Goal: Task Accomplishment & Management: Manage account settings

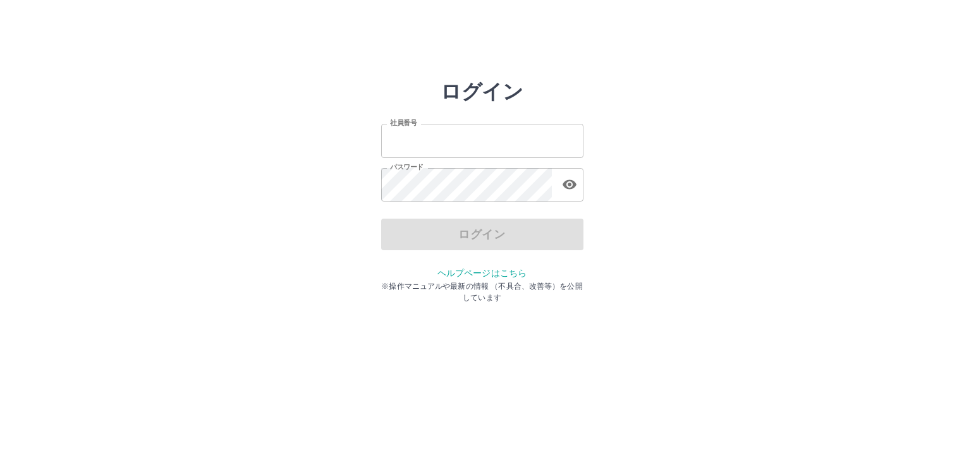
type input "*******"
click at [484, 137] on input "*******" at bounding box center [482, 141] width 202 height 34
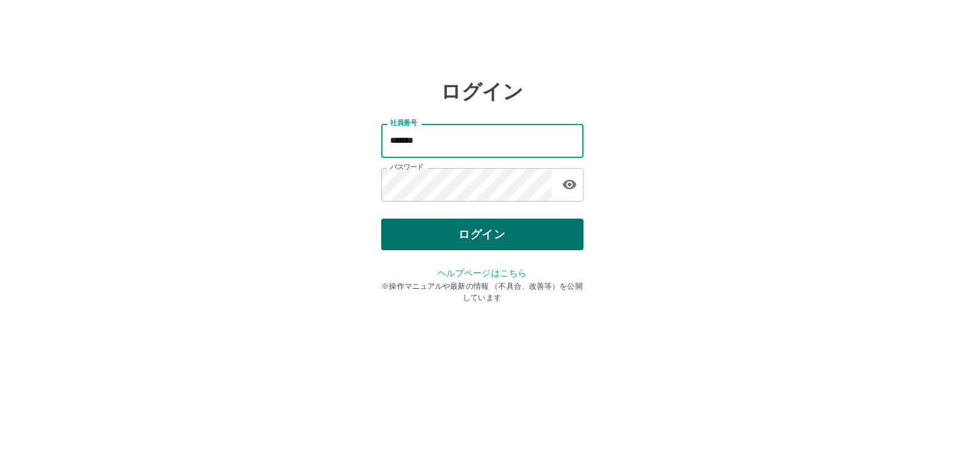
click at [491, 238] on button "ログイン" at bounding box center [482, 235] width 202 height 32
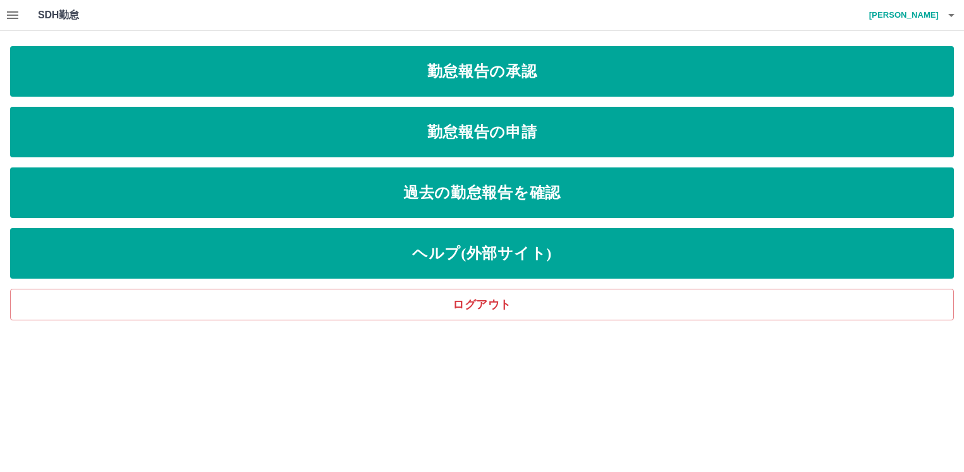
click at [10, 21] on icon "button" at bounding box center [12, 15] width 15 height 15
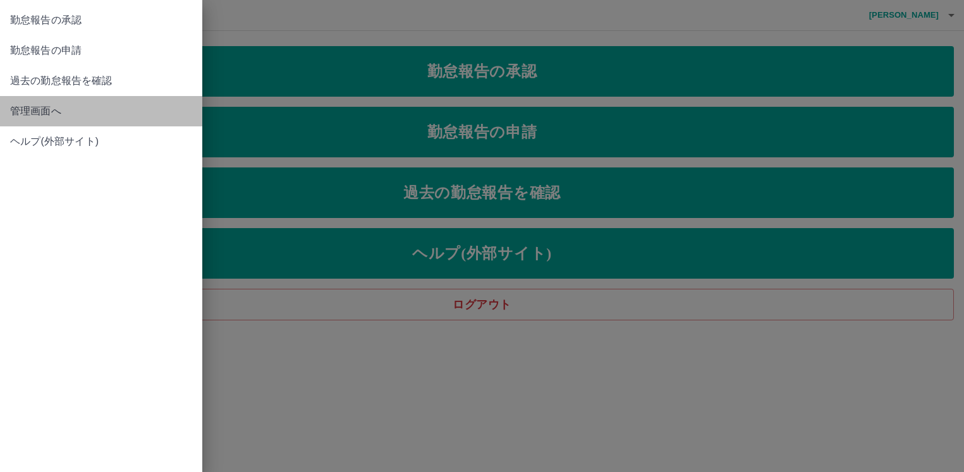
click at [55, 111] on span "管理画面へ" at bounding box center [101, 111] width 182 height 15
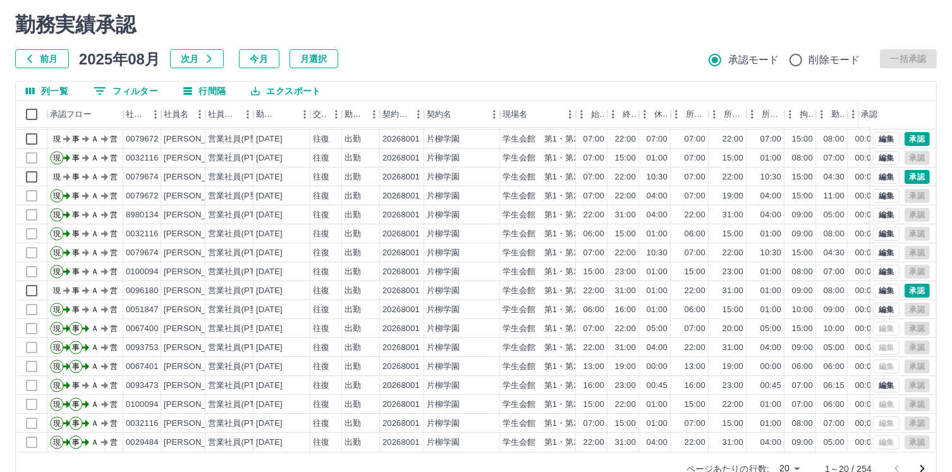
scroll to position [61, 0]
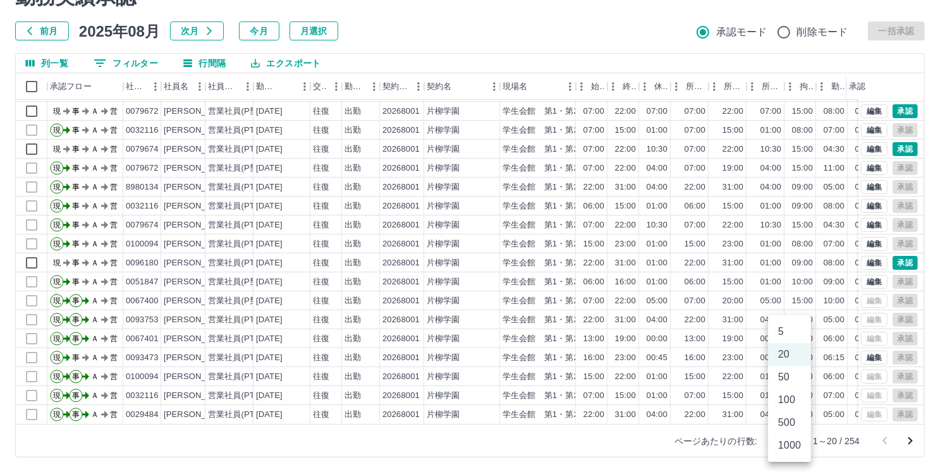
click at [797, 441] on body "SDH勤怠 田中　淳一 勤務実績承認 前月 2025年08月 次月 今月 月選択 承認モード 削除モード 一括承認 列一覧 0 フィルター 行間隔 エクスポー…" at bounding box center [476, 206] width 952 height 534
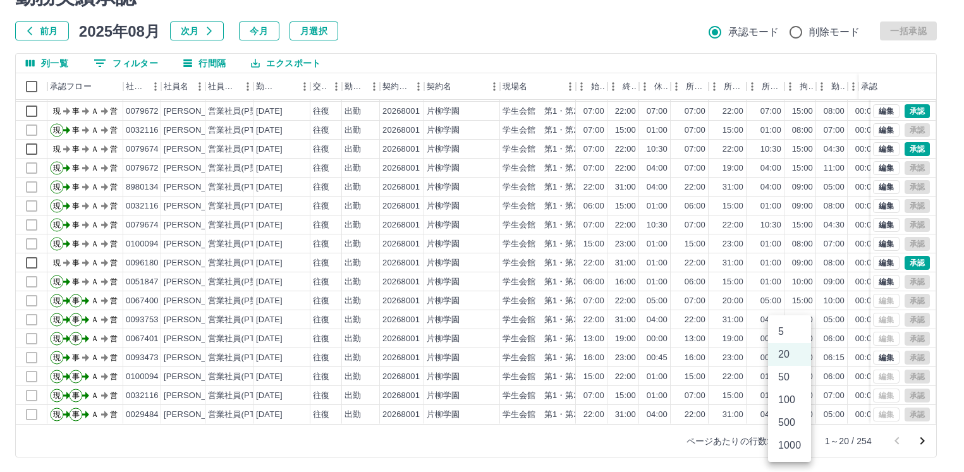
click at [787, 428] on li "500" at bounding box center [789, 423] width 43 height 23
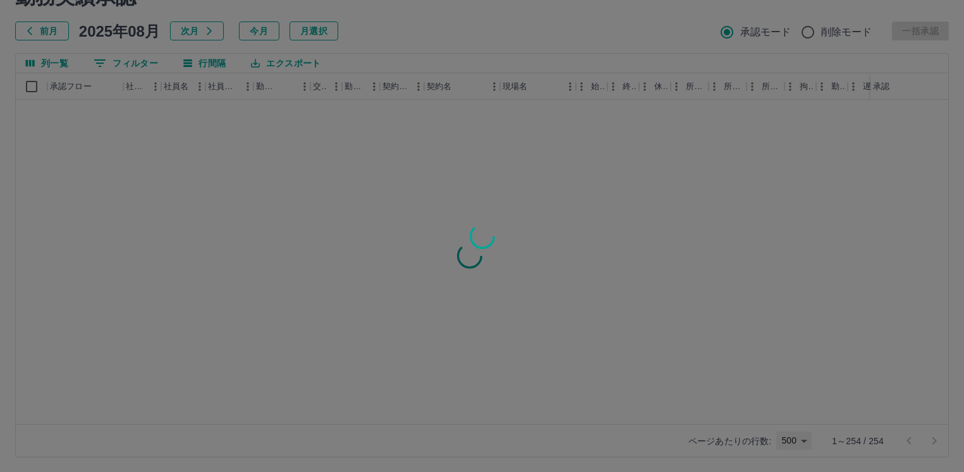
type input "***"
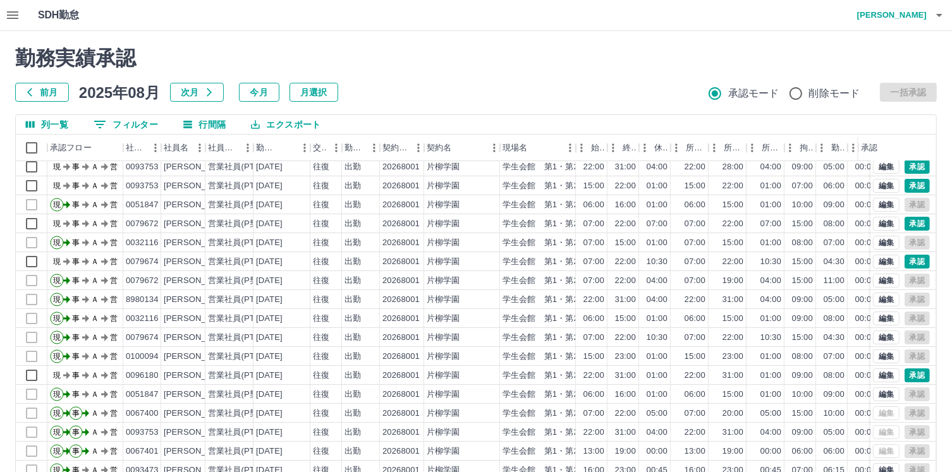
scroll to position [0, 0]
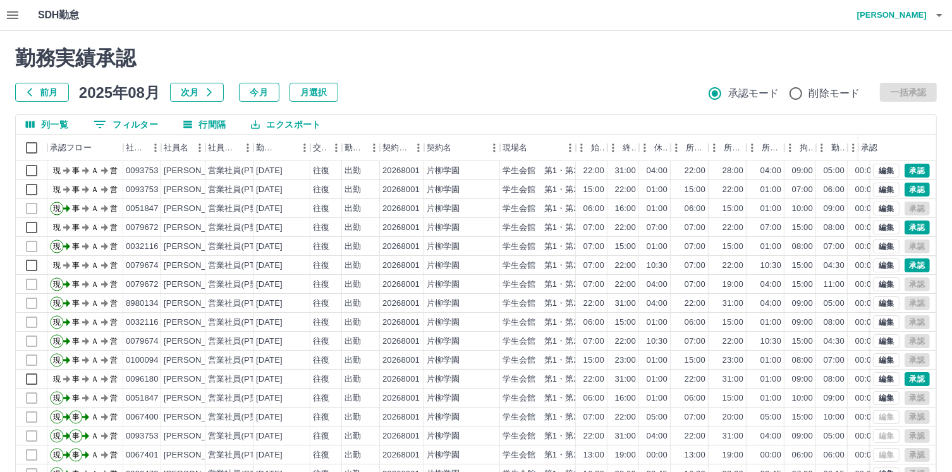
click at [11, 14] on icon "button" at bounding box center [12, 15] width 15 height 15
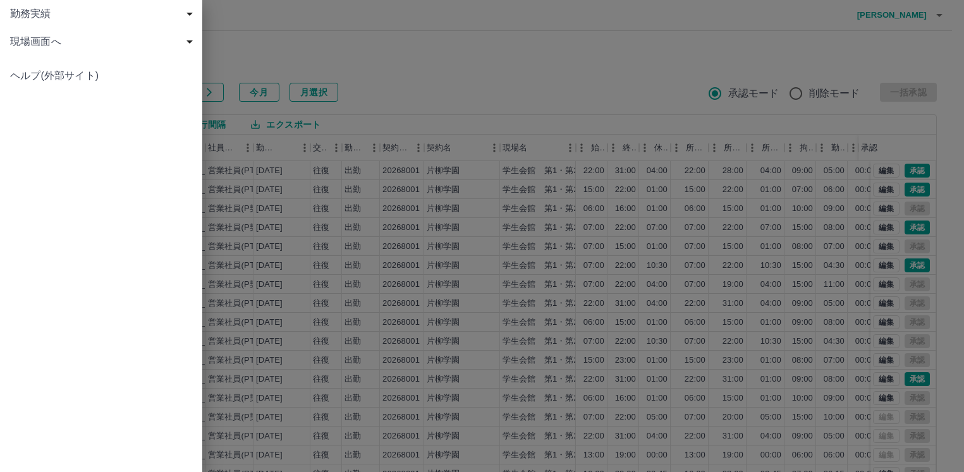
click at [41, 39] on span "現場画面へ" at bounding box center [103, 41] width 187 height 15
click at [46, 65] on span "現場画面へ" at bounding box center [107, 69] width 169 height 15
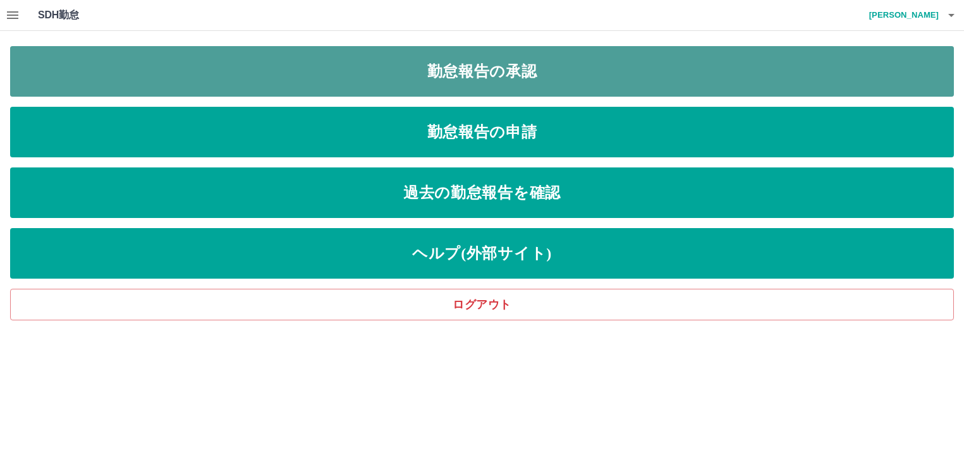
click at [519, 78] on link "勤怠報告の承認" at bounding box center [482, 71] width 944 height 51
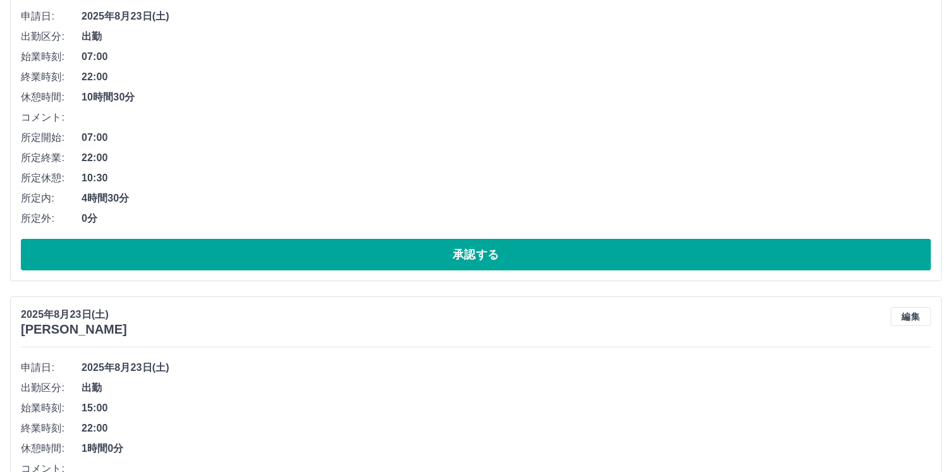
scroll to position [237, 0]
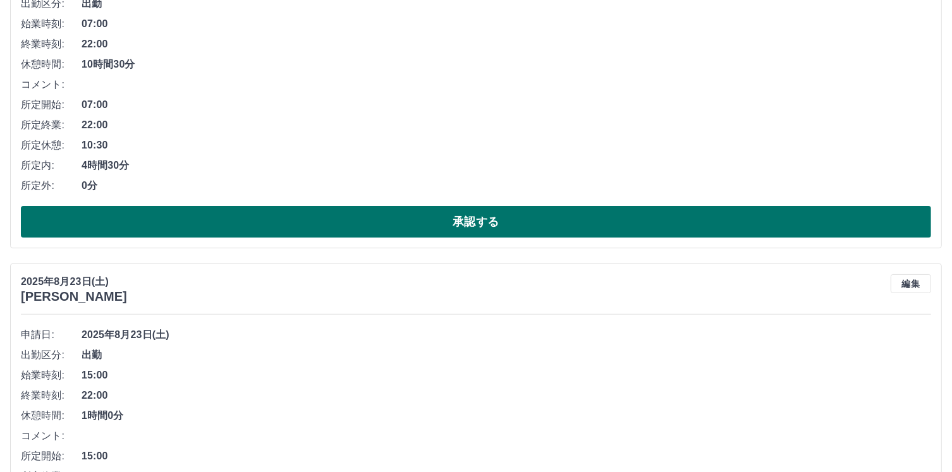
click at [471, 226] on button "承認する" at bounding box center [476, 222] width 911 height 32
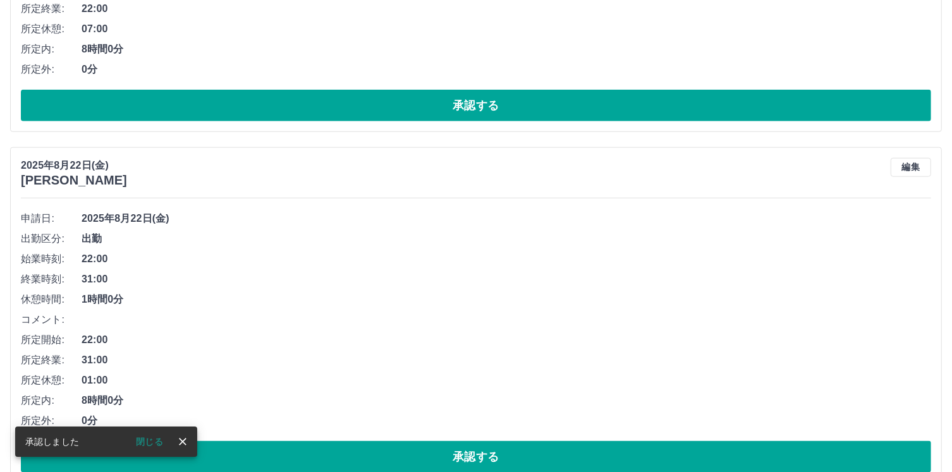
scroll to position [1085, 0]
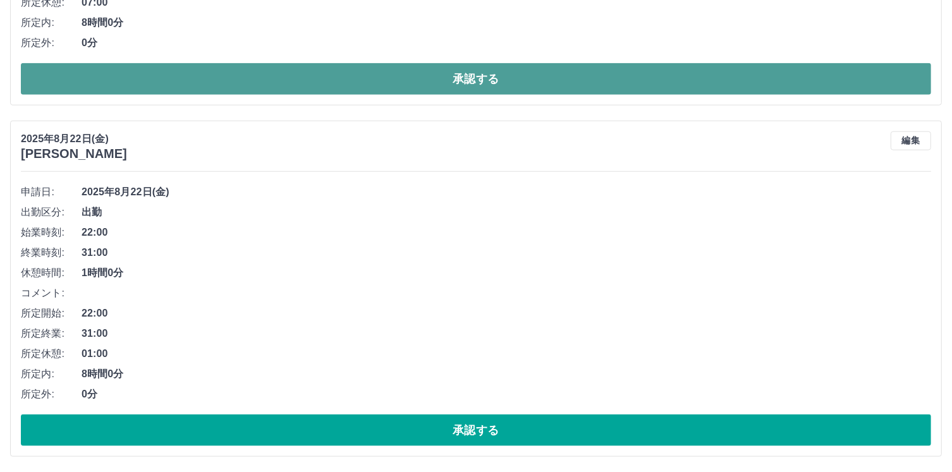
click at [476, 83] on button "承認する" at bounding box center [476, 79] width 911 height 32
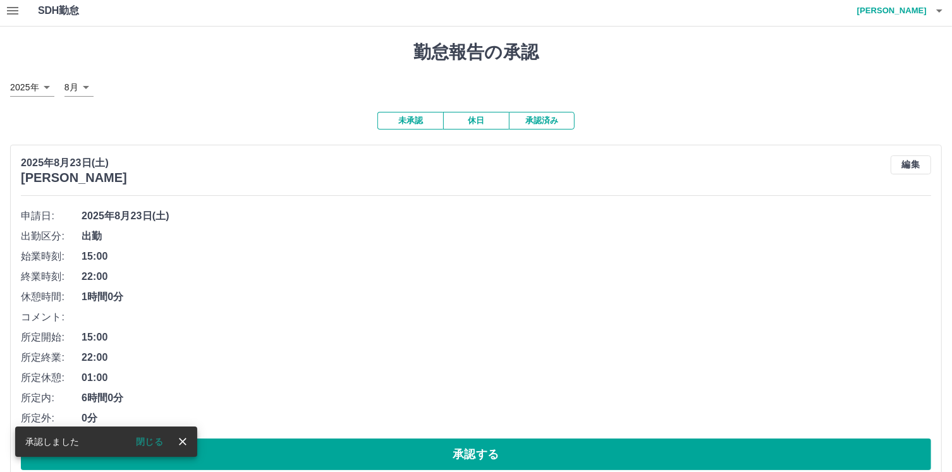
scroll to position [0, 0]
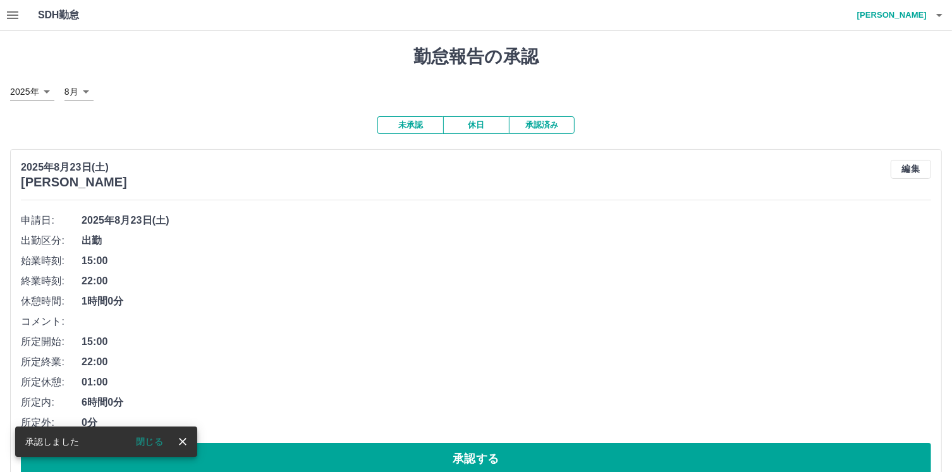
click at [477, 125] on button "休日" at bounding box center [476, 125] width 66 height 18
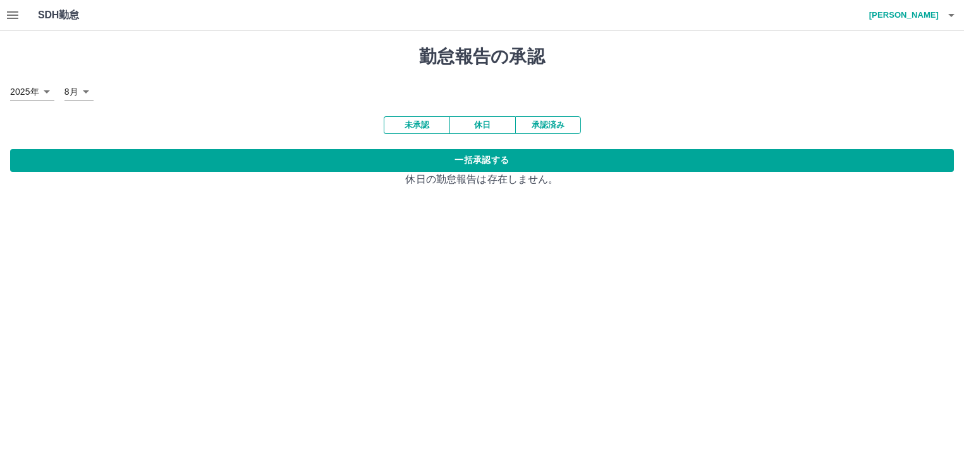
click at [549, 126] on button "承認済み" at bounding box center [548, 125] width 66 height 18
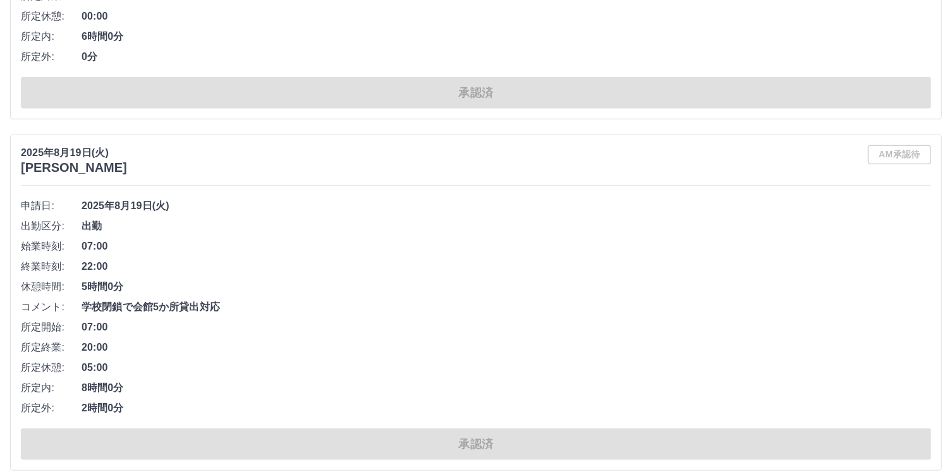
scroll to position [8522, 0]
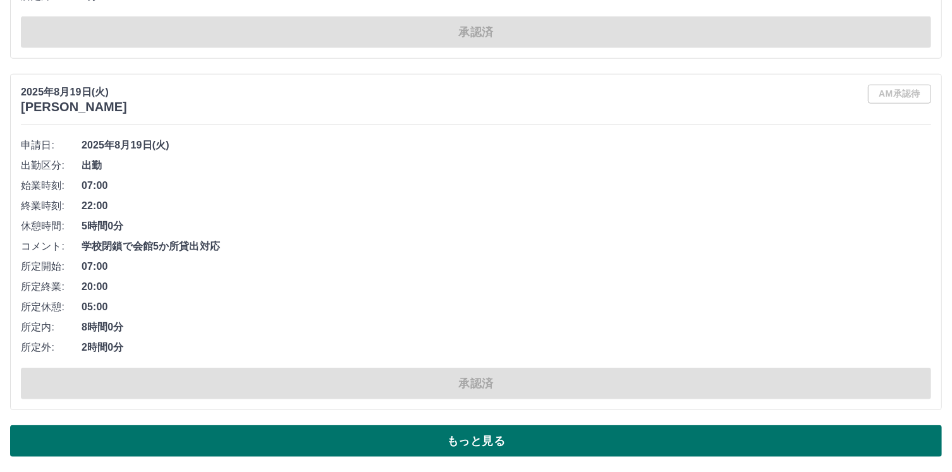
click at [473, 445] on button "もっと見る" at bounding box center [476, 442] width 932 height 32
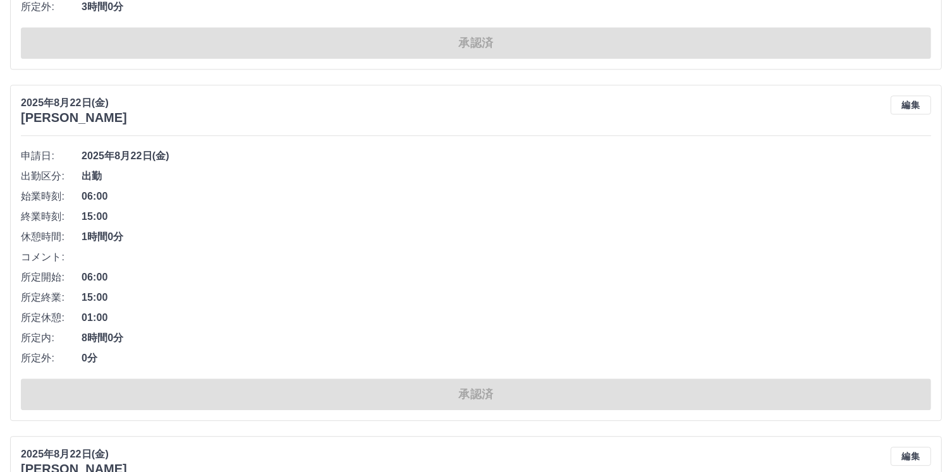
scroll to position [0, 0]
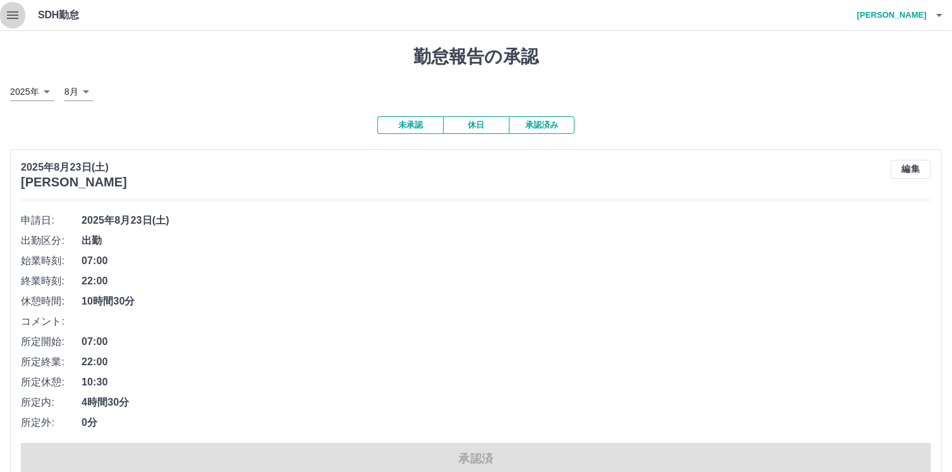
click at [17, 20] on icon "button" at bounding box center [12, 15] width 15 height 15
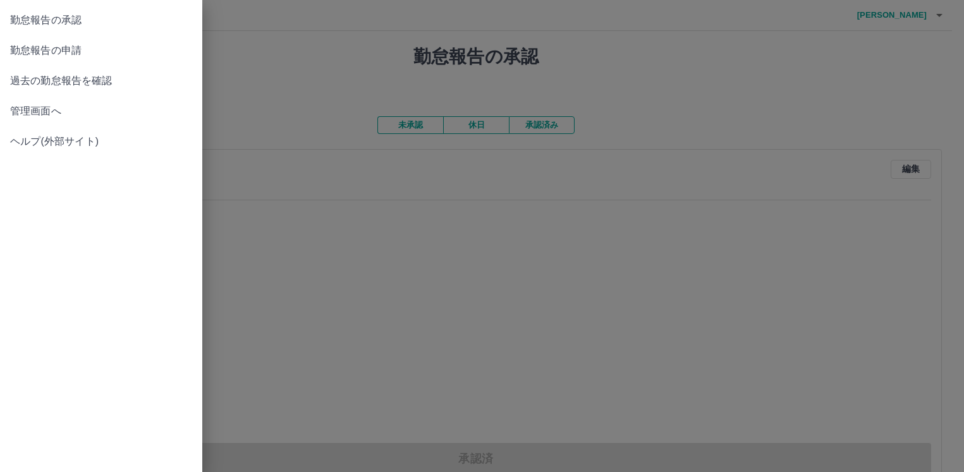
click at [34, 106] on span "管理画面へ" at bounding box center [101, 111] width 182 height 15
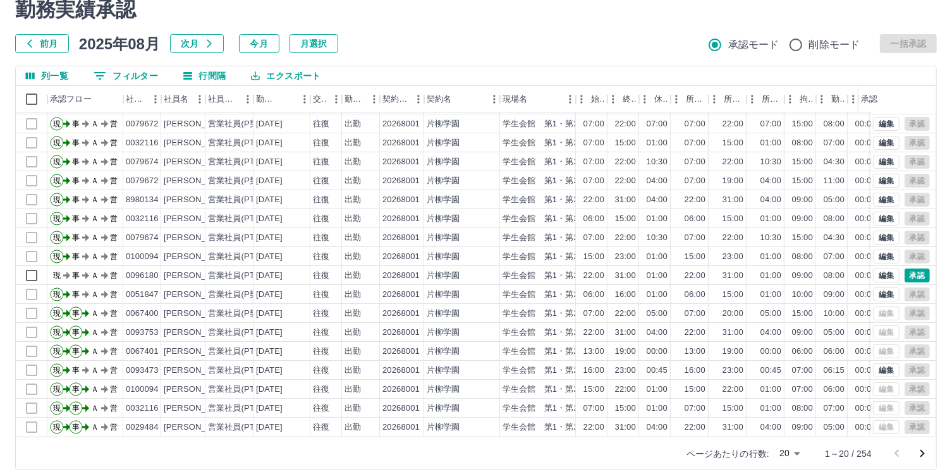
scroll to position [61, 0]
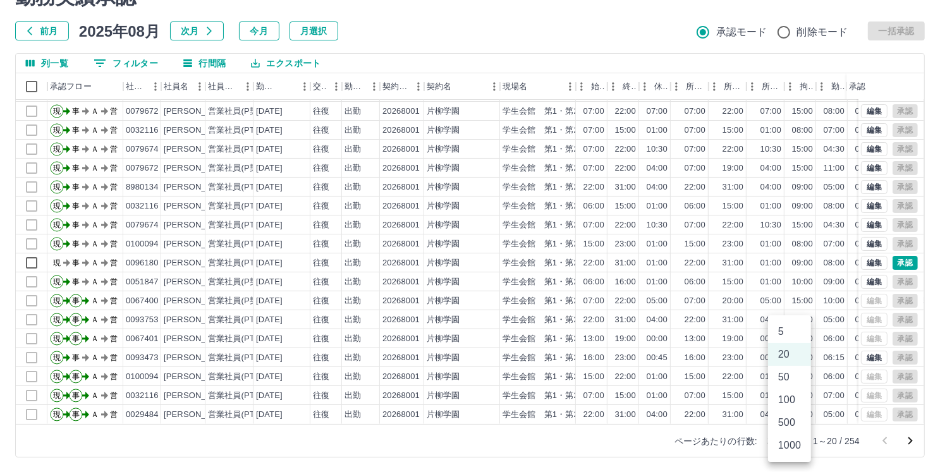
click at [787, 445] on body "SDH勤怠 田中　淳一 勤務実績承認 前月 2025年08月 次月 今月 月選択 承認モード 削除モード 一括承認 列一覧 0 フィルター 行間隔 エクスポー…" at bounding box center [476, 206] width 952 height 534
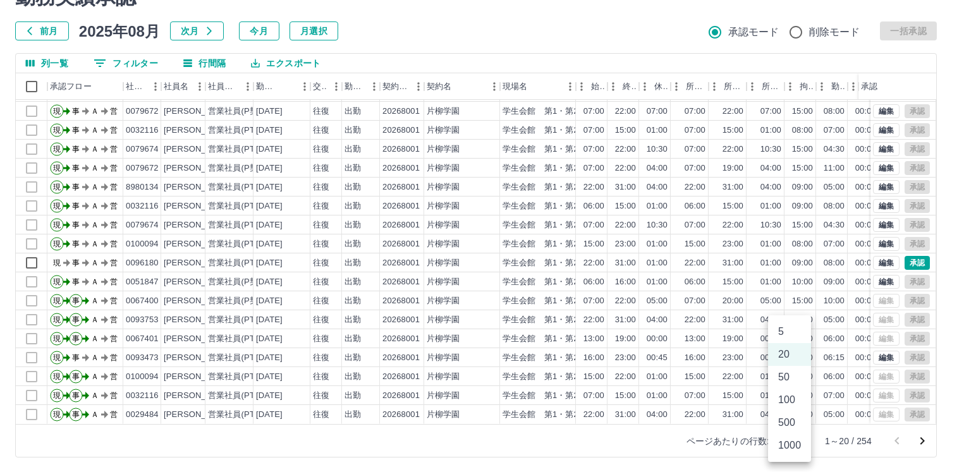
click at [789, 422] on li "500" at bounding box center [789, 423] width 43 height 23
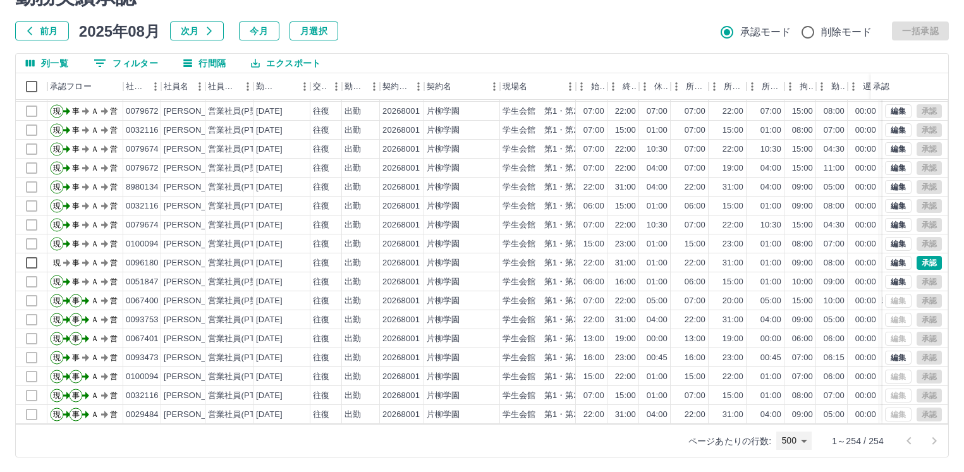
type input "***"
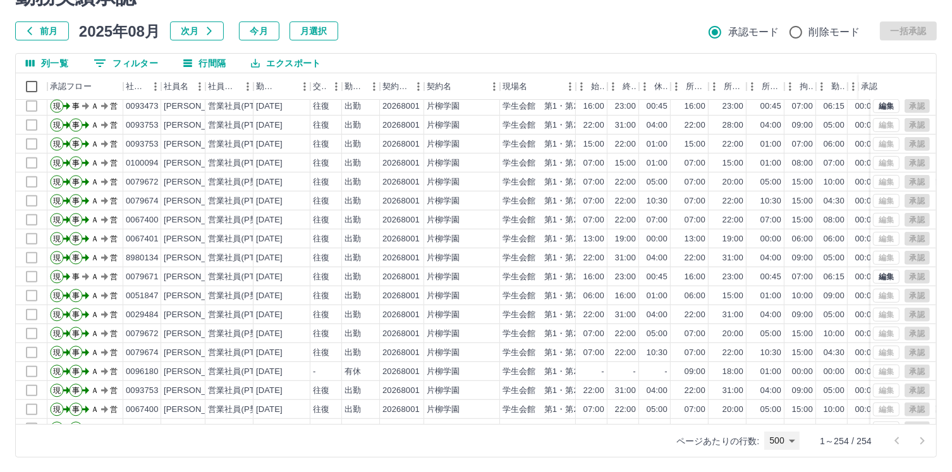
scroll to position [474, 0]
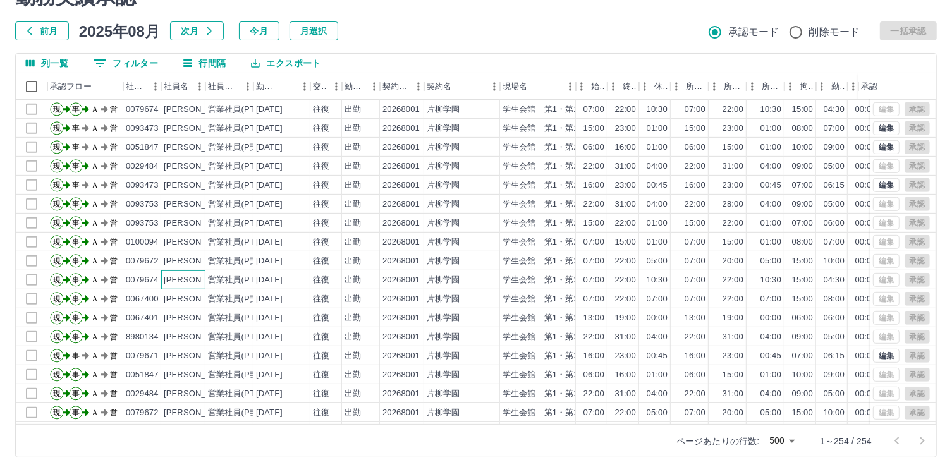
click at [193, 280] on div "田中　美惠子" at bounding box center [198, 280] width 69 height 12
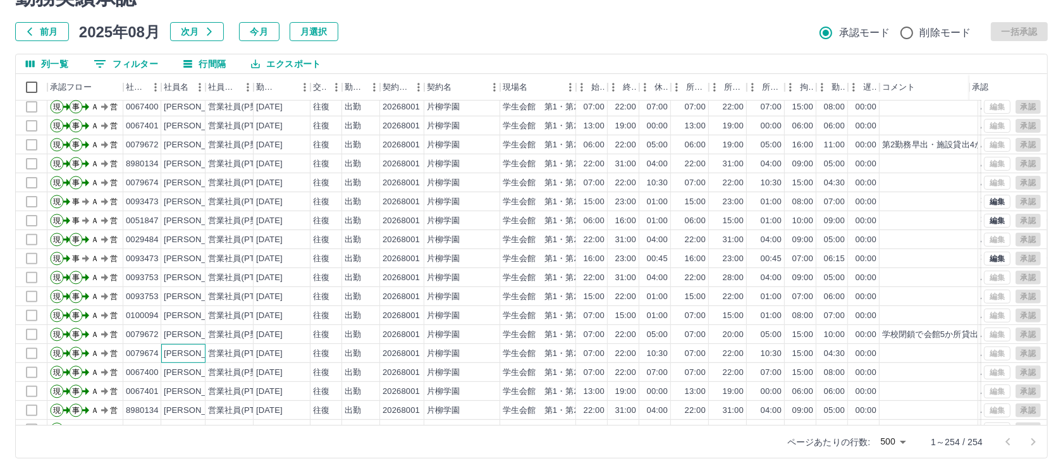
scroll to position [395, 0]
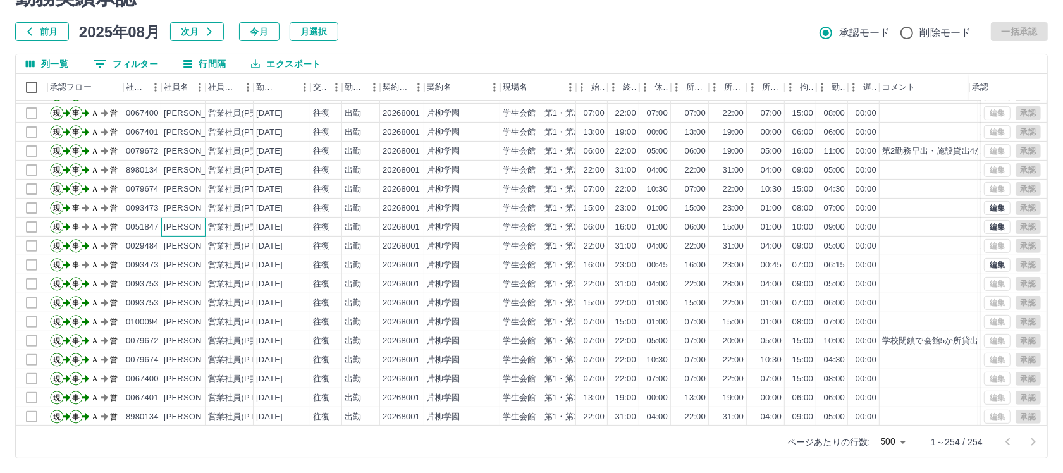
click at [190, 224] on div "中村　節弥" at bounding box center [198, 227] width 69 height 12
click at [187, 210] on div "大西　健之" at bounding box center [198, 208] width 69 height 12
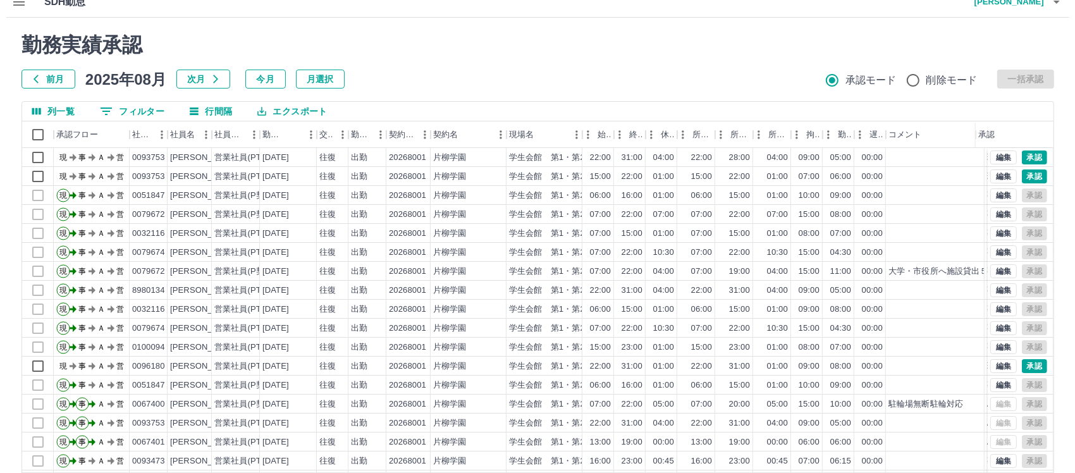
scroll to position [0, 0]
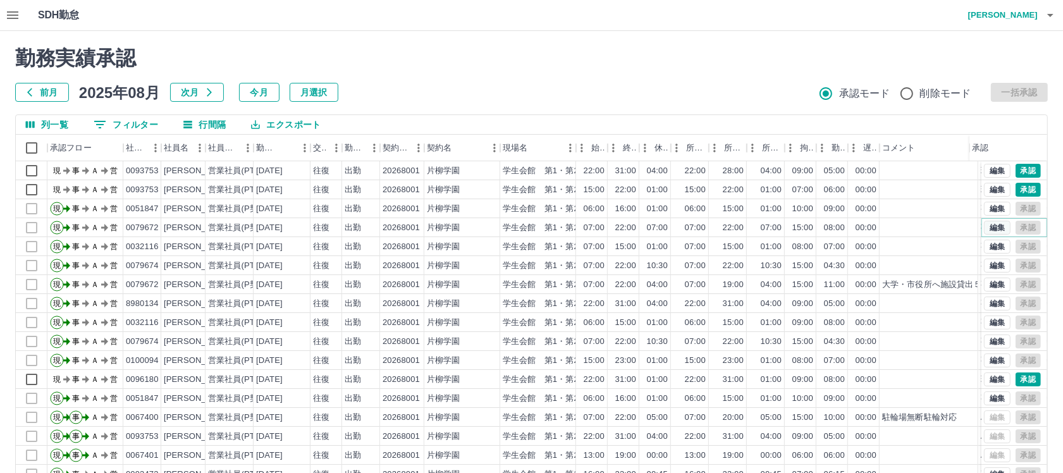
click at [964, 226] on button "編集" at bounding box center [997, 228] width 27 height 14
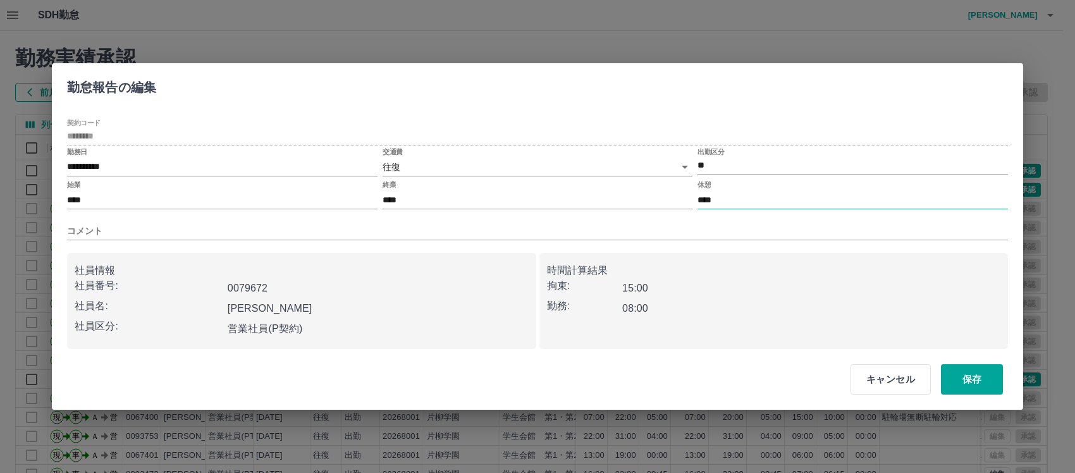
click at [718, 202] on input "****" at bounding box center [853, 200] width 310 height 18
type input "****"
click at [105, 235] on input "コメント" at bounding box center [537, 231] width 941 height 18
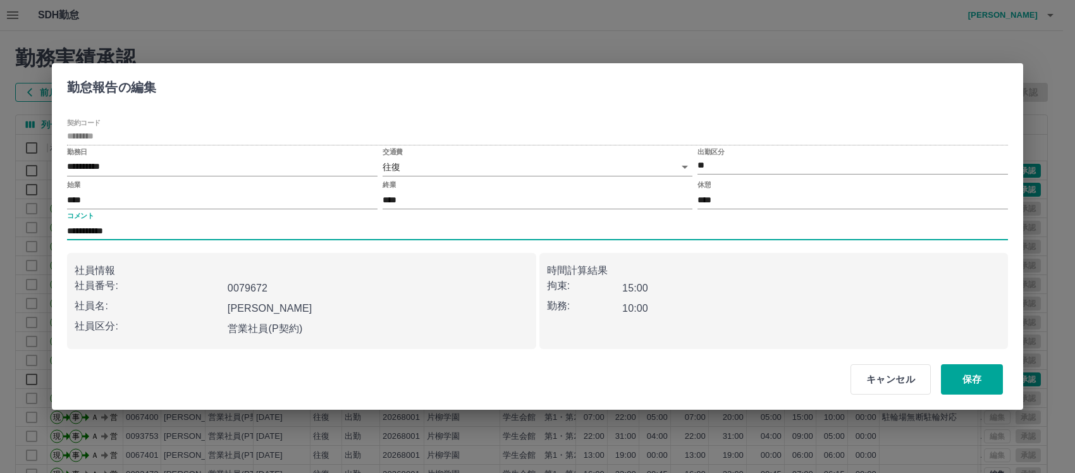
click at [111, 231] on input "**********" at bounding box center [537, 231] width 941 height 18
type input "**********"
click at [964, 380] on button "保存" at bounding box center [972, 379] width 62 height 30
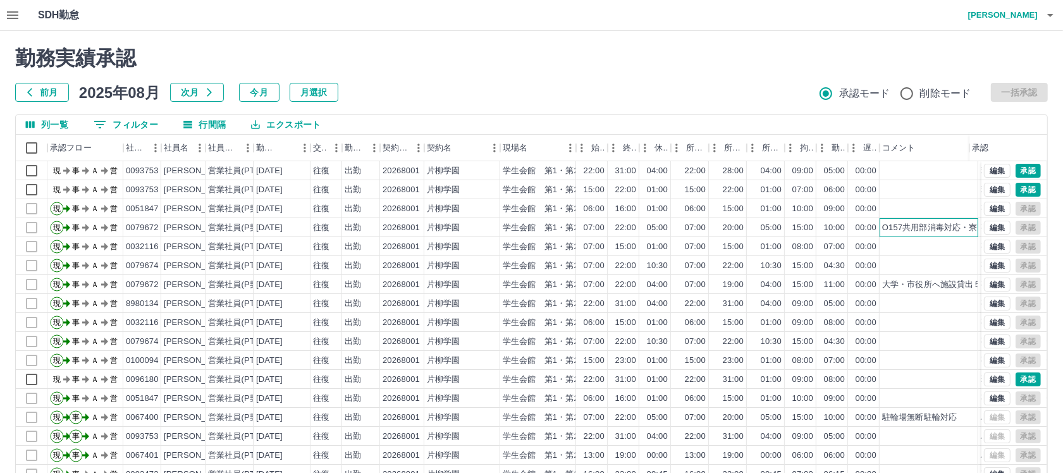
click at [882, 224] on div "O157共用部消毒対応・寮見学2組" at bounding box center [944, 228] width 125 height 12
drag, startPoint x: 882, startPoint y: 225, endPoint x: 960, endPoint y: 221, distance: 77.9
click at [960, 222] on div "O157共用部消毒対応・寮見学2組" at bounding box center [944, 228] width 125 height 12
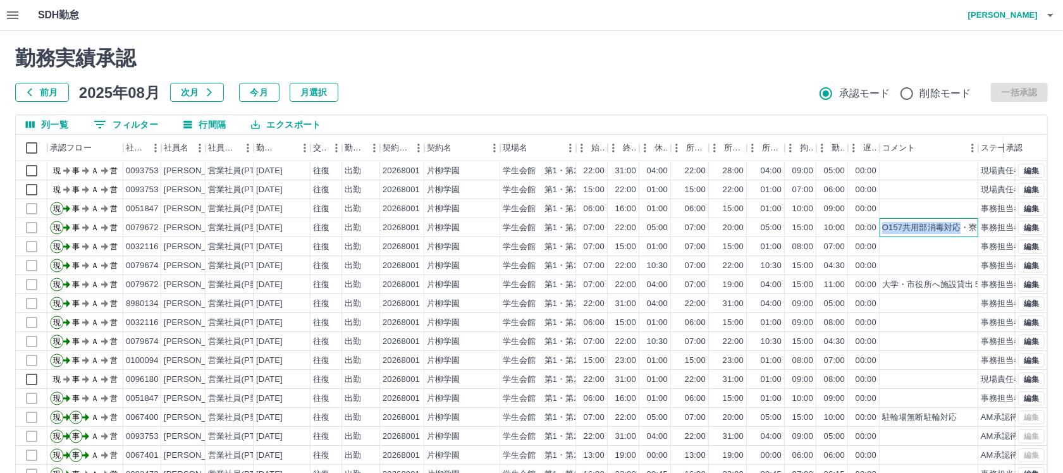
drag, startPoint x: 969, startPoint y: 142, endPoint x: 1013, endPoint y: 142, distance: 44.3
click at [964, 142] on div "承認" at bounding box center [1020, 148] width 32 height 27
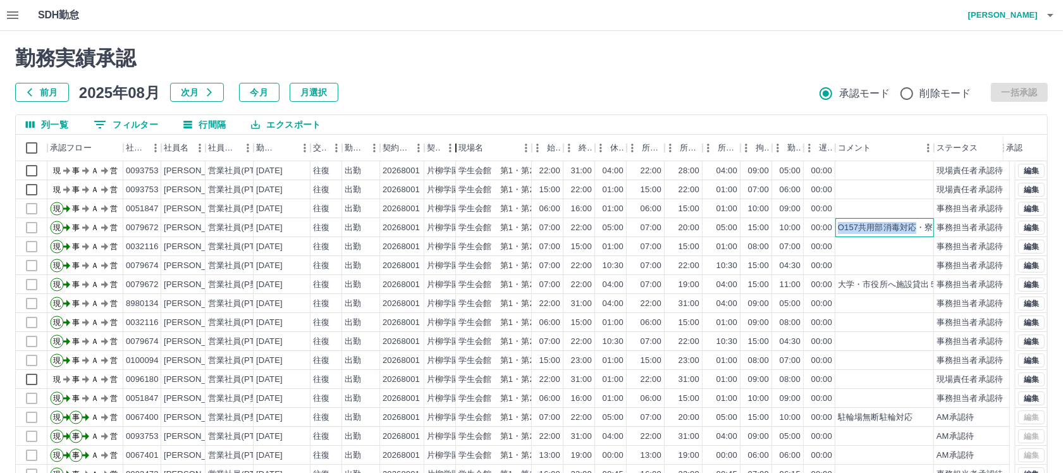
drag, startPoint x: 503, startPoint y: 147, endPoint x: 430, endPoint y: 153, distance: 73.0
click at [430, 153] on div "承認フロー 社員番号 社員名 社員区分 勤務日 交通費 勤務区分 契約コード 契約名 現場名 始業 終業 休憩 所定開始 所定終業 所定休憩 拘束 勤務 遅刻…" at bounding box center [513, 148] width 994 height 27
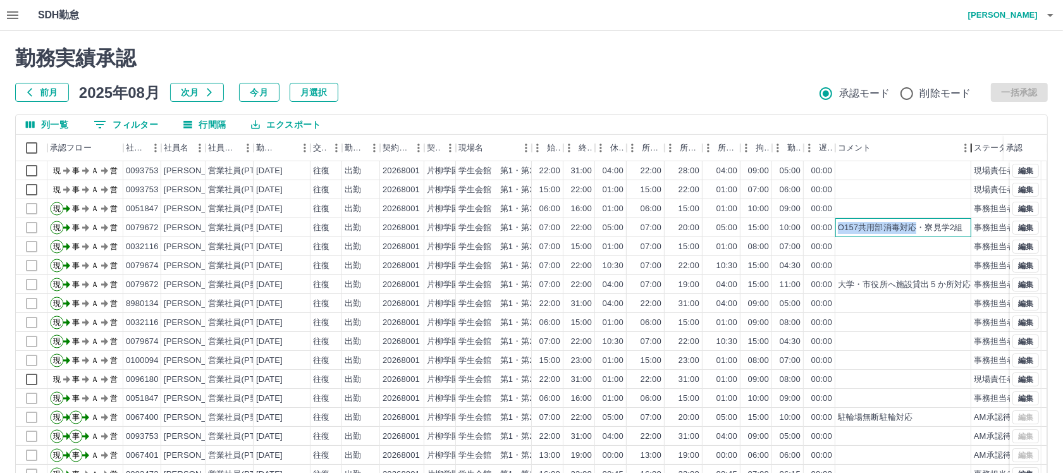
drag, startPoint x: 934, startPoint y: 159, endPoint x: 971, endPoint y: 159, distance: 37.3
click at [964, 159] on div "コメント" at bounding box center [971, 148] width 15 height 27
drag, startPoint x: 961, startPoint y: 228, endPoint x: 837, endPoint y: 226, distance: 124.6
click at [837, 226] on div "O157共用部消毒対応・寮見学2組" at bounding box center [903, 227] width 136 height 19
copy div "O157共用部消毒対応・寮見学2組"
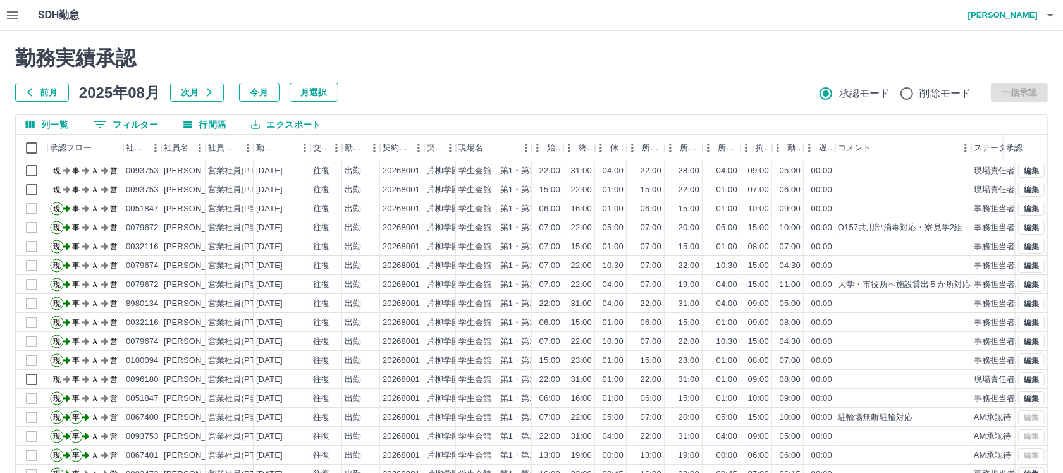
click at [713, 78] on div "勤務実績承認 前月 2025年08月 次月 今月 月選択 承認モード 削除モード 一括承認" at bounding box center [531, 74] width 1033 height 56
click at [964, 14] on icon "button" at bounding box center [1050, 15] width 6 height 3
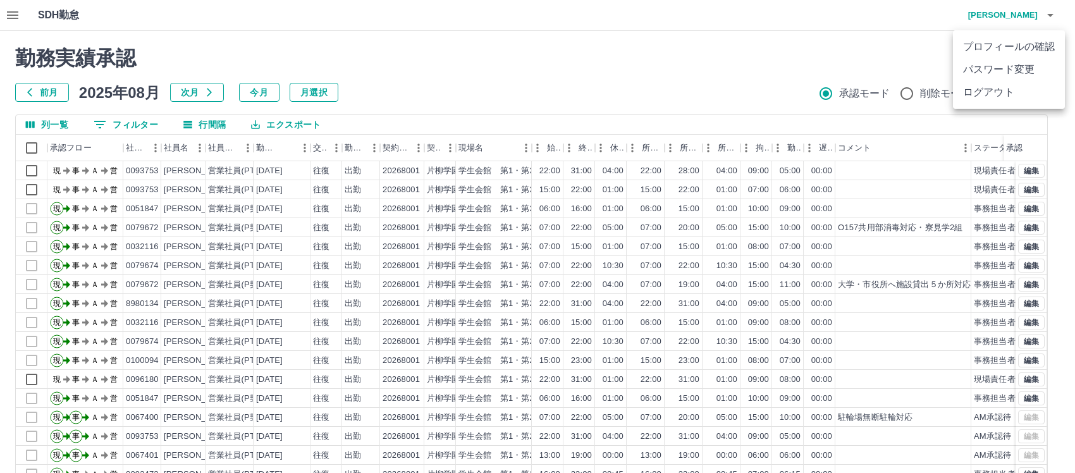
click at [959, 90] on li "ログアウト" at bounding box center [1009, 92] width 112 height 23
